Goal: Communication & Community: Connect with others

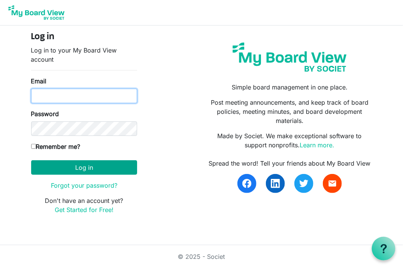
type input "llang@brantcountyspca.com"
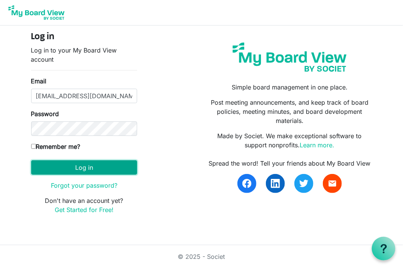
click at [77, 173] on button "Log in" at bounding box center [84, 167] width 106 height 14
click at [85, 166] on button "Log in" at bounding box center [84, 167] width 106 height 14
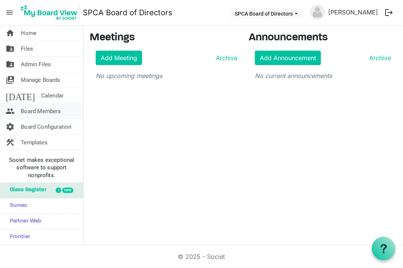
click at [58, 111] on span "Board Members" at bounding box center [41, 110] width 40 height 15
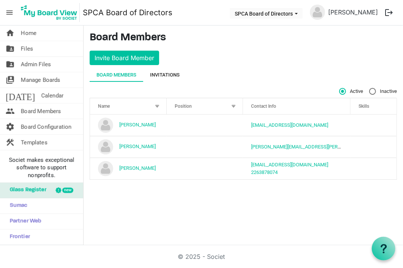
click at [156, 74] on div "Invitations" at bounding box center [165, 75] width 30 height 8
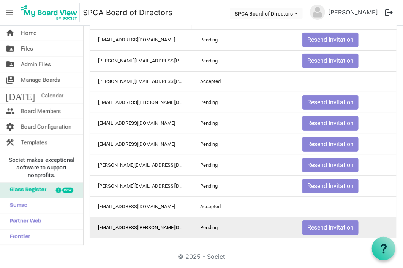
scroll to position [75, 0]
click at [154, 225] on td "[EMAIL_ADDRESS][PERSON_NAME][DOMAIN_NAME]" at bounding box center [141, 226] width 102 height 21
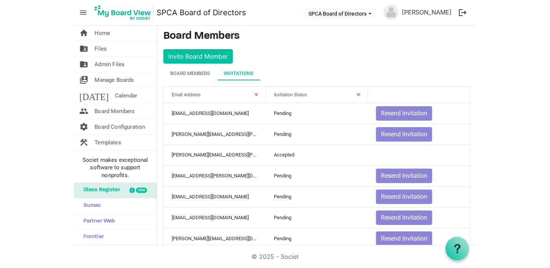
scroll to position [0, 0]
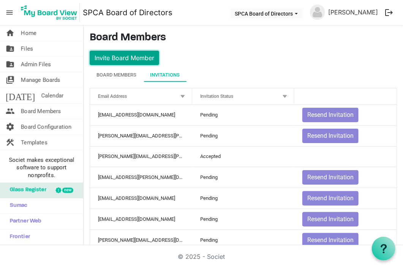
click at [134, 58] on button "Invite Board Member" at bounding box center [125, 58] width 70 height 14
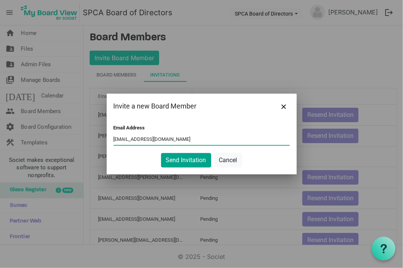
type input "emailbylynne@gmail.com"
click at [184, 158] on button "Send Invitation" at bounding box center [186, 160] width 50 height 14
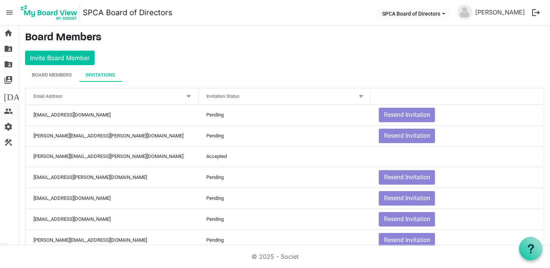
click at [6, 112] on span "people" at bounding box center [8, 110] width 9 height 15
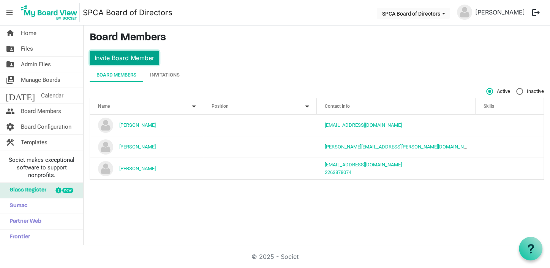
click at [120, 57] on button "Invite Board Member" at bounding box center [125, 58] width 70 height 14
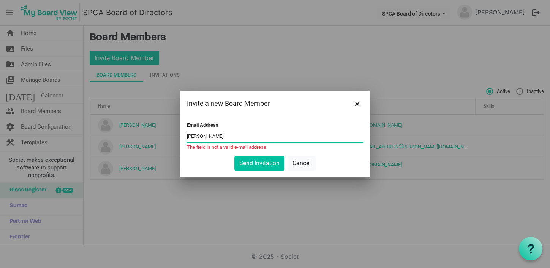
click at [213, 135] on input "nadine" at bounding box center [275, 136] width 176 height 11
type input "n"
paste input "ndwinnell@brantcountyspca.com"
type input "ndwinnell@brantcountyspca.com"
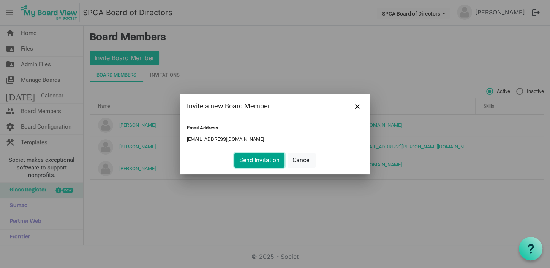
click at [251, 164] on button "Send Invitation" at bounding box center [259, 160] width 50 height 14
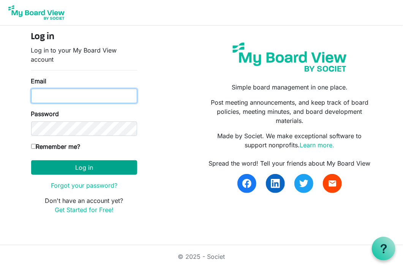
type input "[EMAIL_ADDRESS][DOMAIN_NAME]"
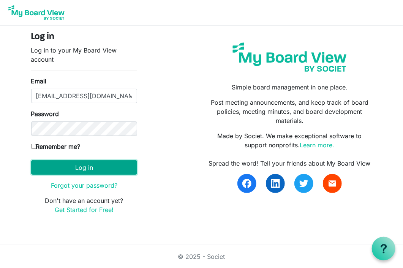
click at [93, 173] on button "Log in" at bounding box center [84, 167] width 106 height 14
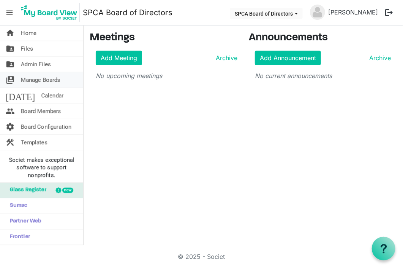
click at [51, 81] on span "Manage Boards" at bounding box center [41, 79] width 40 height 15
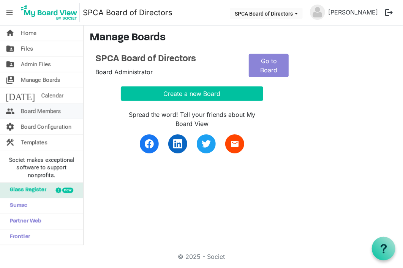
click at [41, 108] on span "Board Members" at bounding box center [41, 110] width 40 height 15
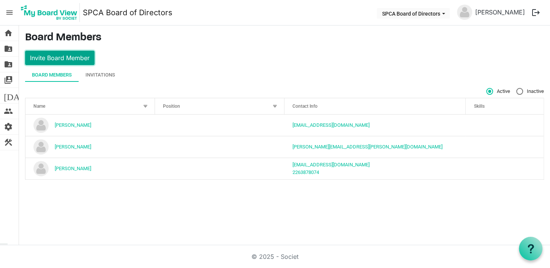
click at [58, 57] on button "Invite Board Member" at bounding box center [60, 58] width 70 height 14
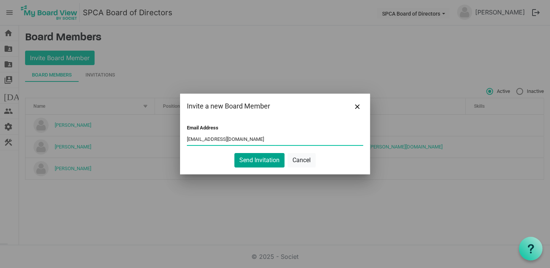
type input "emailbylynne@yahoo.com"
click at [260, 162] on button "Send Invitation" at bounding box center [259, 160] width 50 height 14
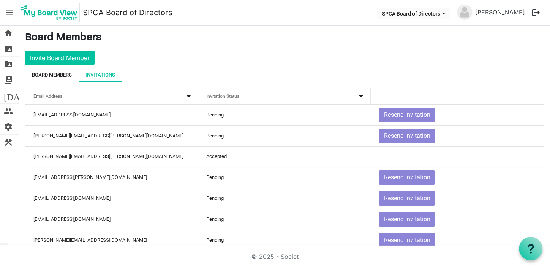
click at [60, 74] on div "Board Members" at bounding box center [52, 75] width 40 height 8
